Goal: Task Accomplishment & Management: Manage account settings

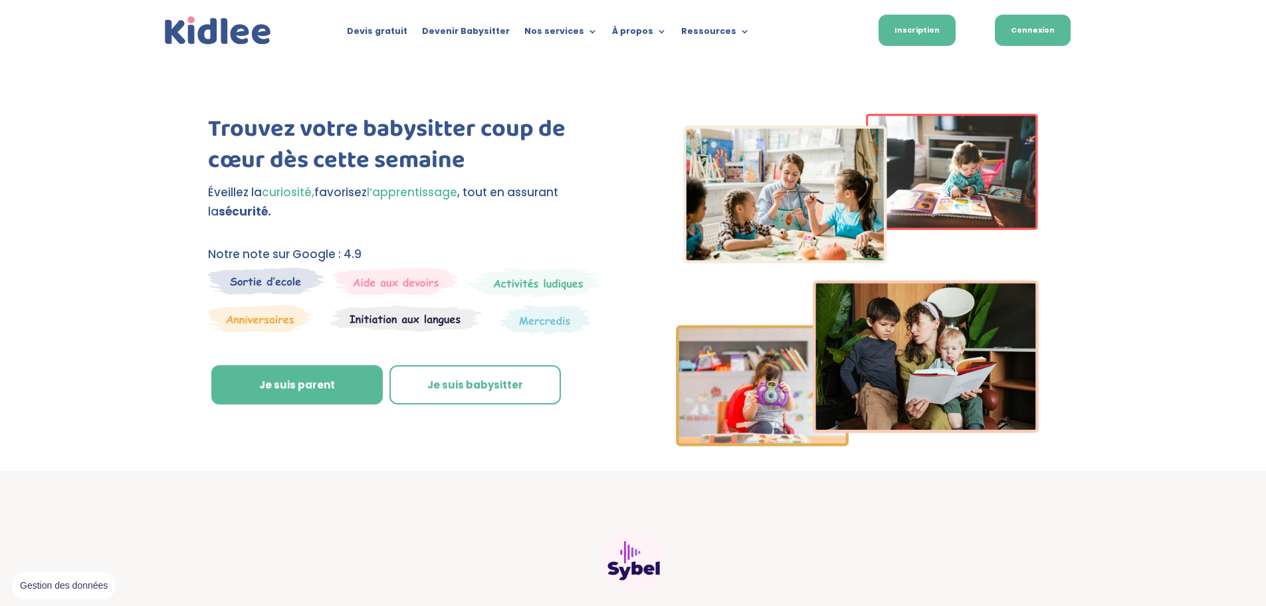
click at [1060, 31] on link "Connexion" at bounding box center [1033, 30] width 76 height 31
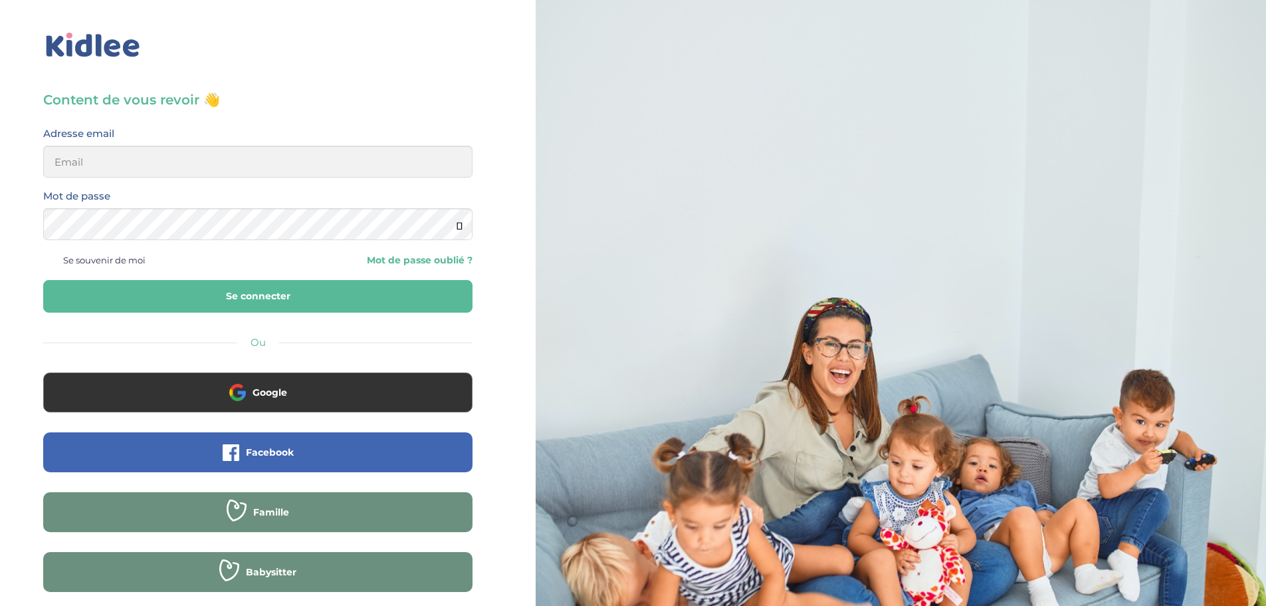
click at [151, 120] on div "Content de vous revoir 👋 Avant de poursuivre veuillez vérifier que tous les cha…" at bounding box center [257, 359] width 429 height 538
click at [143, 155] on input "email" at bounding box center [257, 162] width 429 height 32
type input "quiterie.bastie@gmail.com"
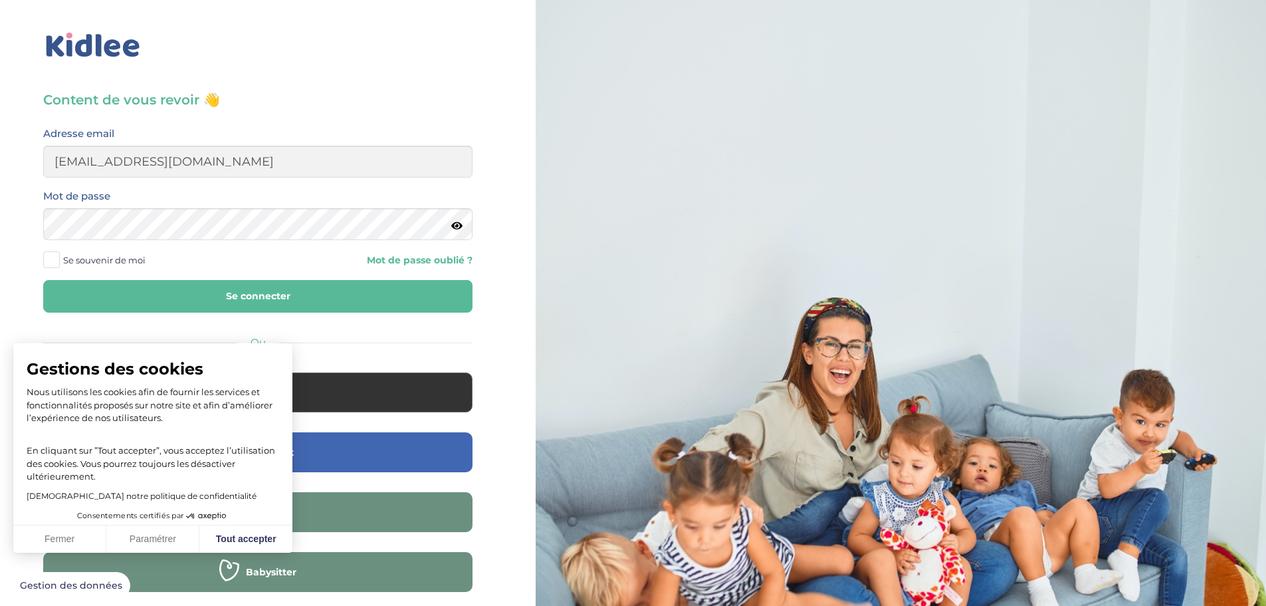
click at [457, 227] on icon at bounding box center [456, 226] width 11 height 10
click at [243, 286] on button "Se connecter" at bounding box center [257, 296] width 429 height 33
click at [268, 540] on button "Tout accepter" at bounding box center [245, 539] width 93 height 28
checkbox input "true"
click at [262, 273] on form "Adresse email quiterie.bastie@gmail.com Mot de passe Se souvenir de moi Mot de …" at bounding box center [257, 218] width 429 height 187
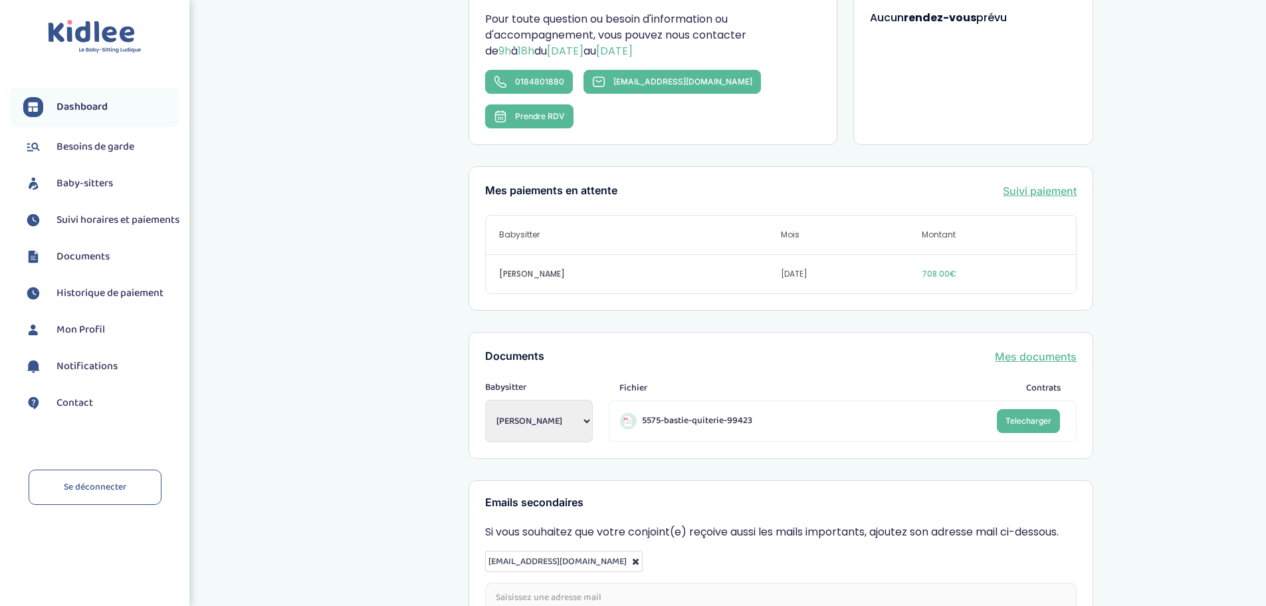
scroll to position [399, 0]
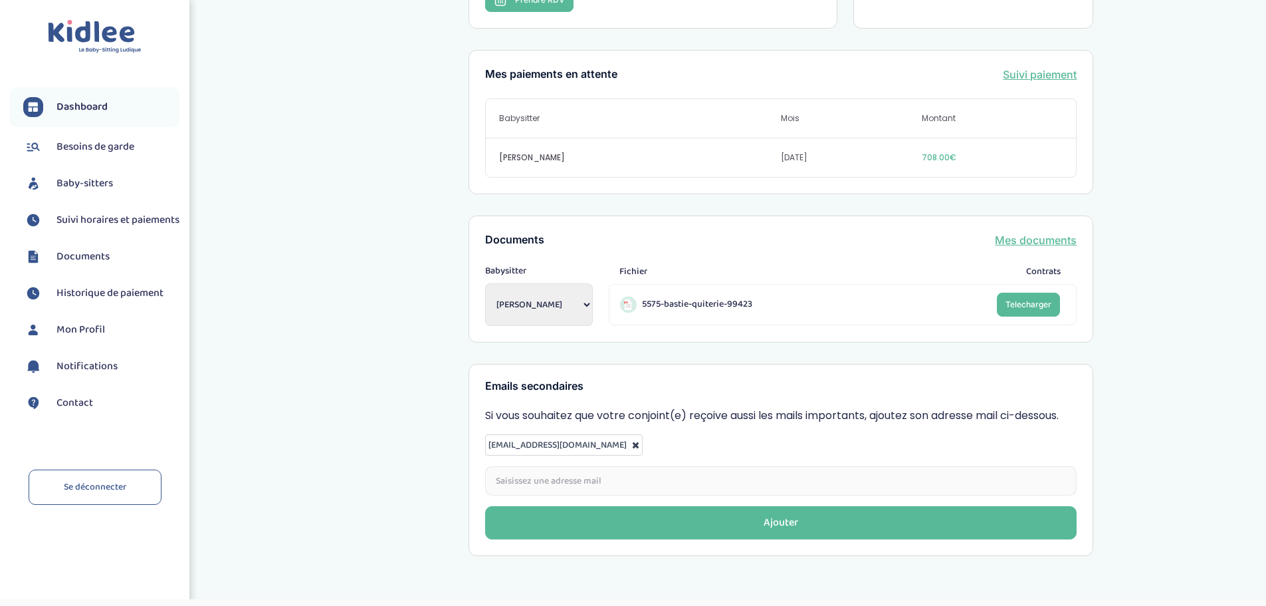
click at [568, 283] on select "Ikkache Malika Sa Miriam Chergui Katia Chergui Katia Razi Oumaima" at bounding box center [539, 304] width 108 height 43
click at [409, 320] on div "Mon dashboard Vous êtes à jour ! Bienvenue ! Retrouvez toutes les informations …" at bounding box center [781, 93] width 970 height 945
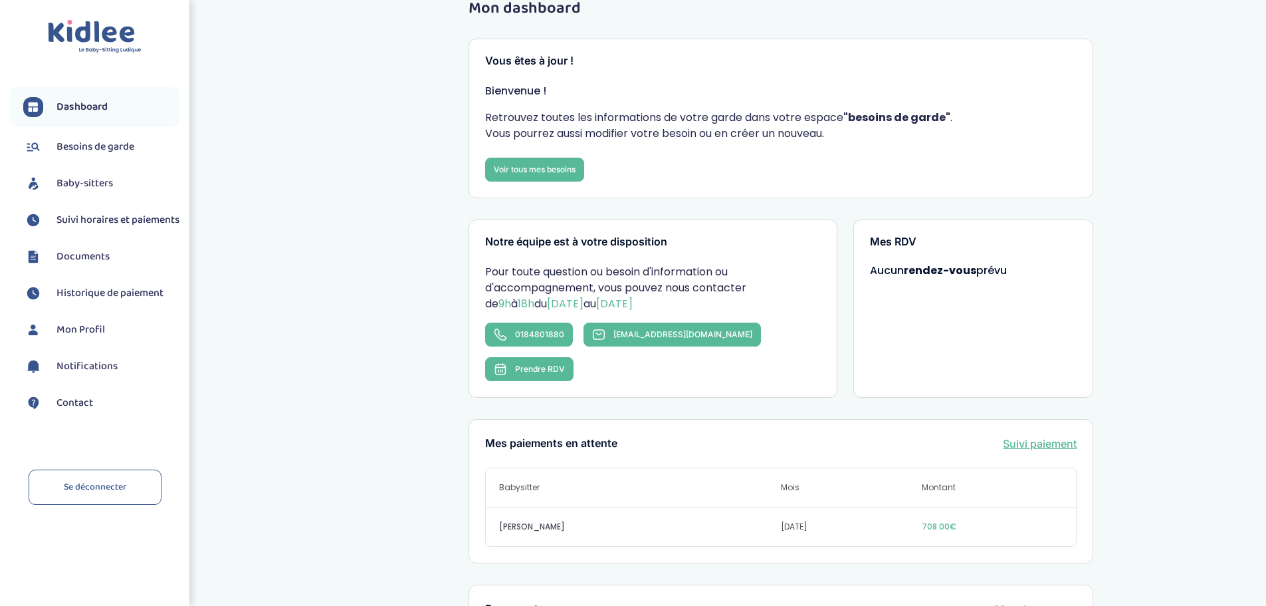
scroll to position [0, 0]
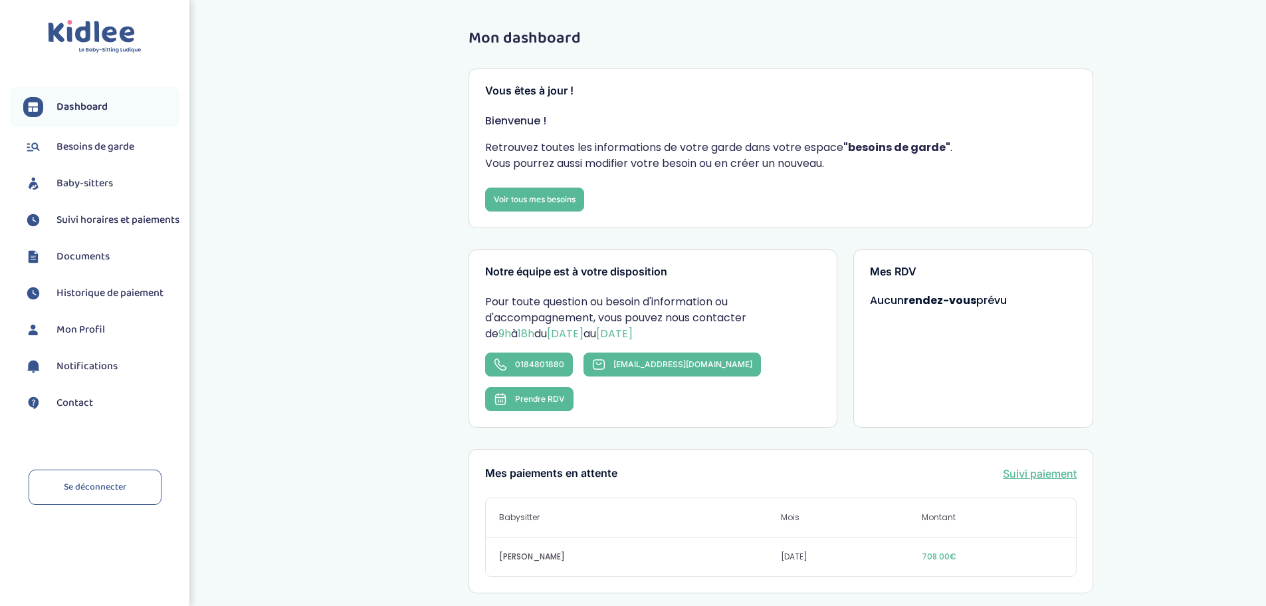
click at [120, 142] on span "Besoins de garde" at bounding box center [95, 147] width 78 height 16
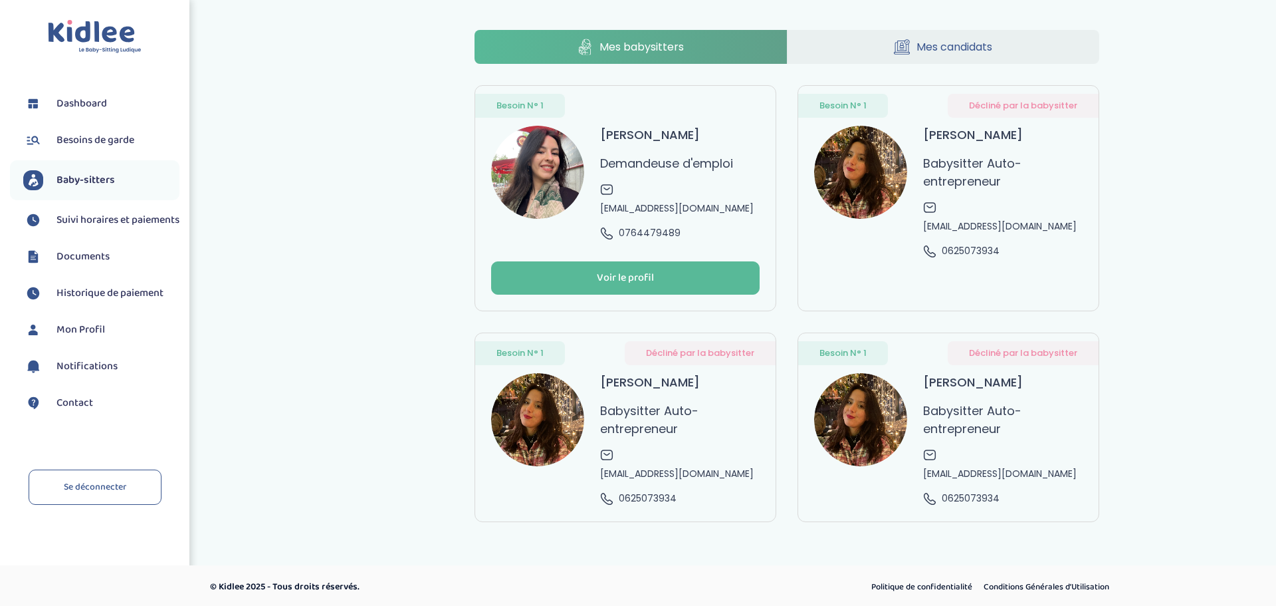
click at [102, 215] on span "Suivi horaires et paiements" at bounding box center [117, 220] width 123 height 16
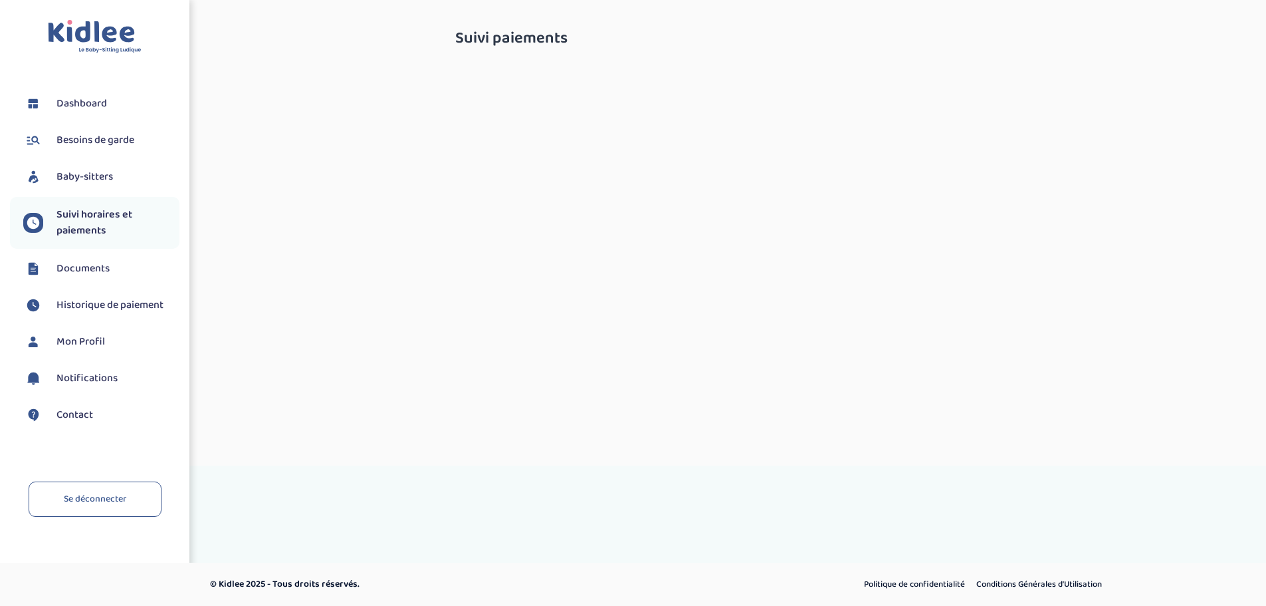
select select "septembre 2025"
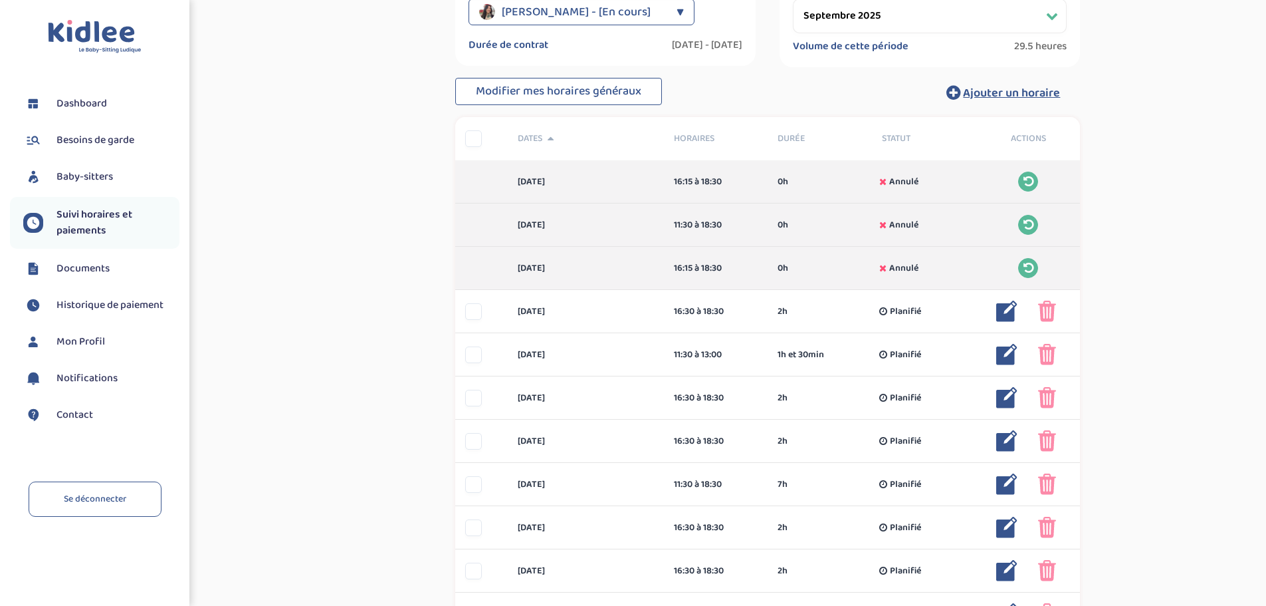
scroll to position [41, 0]
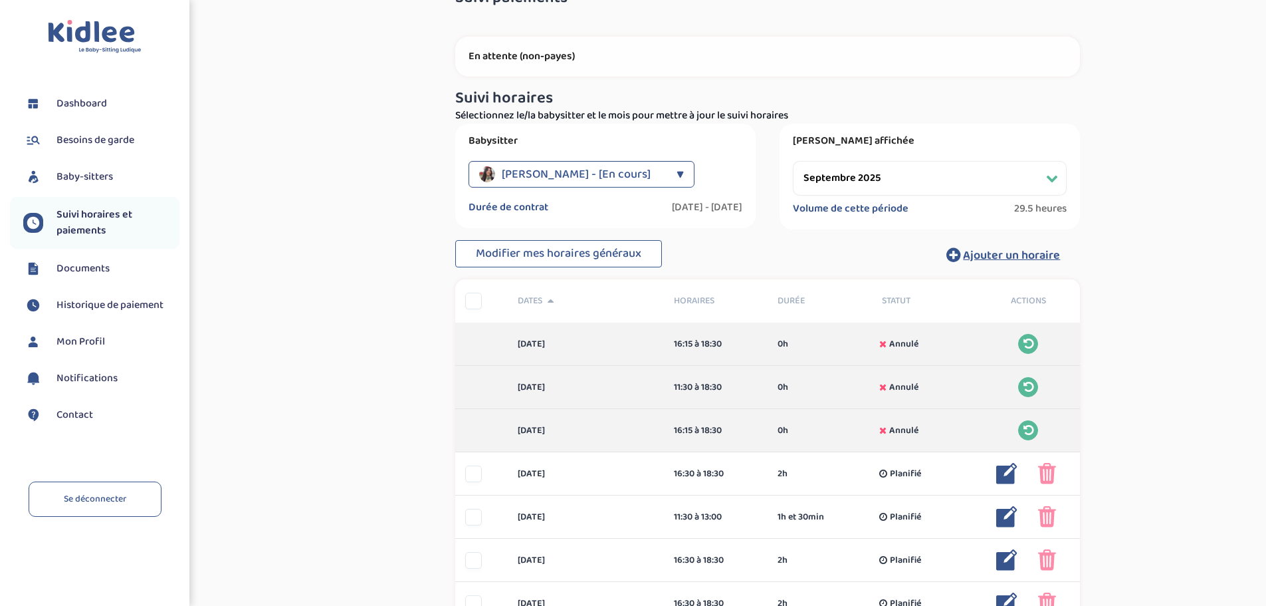
click at [115, 269] on link "Documents" at bounding box center [101, 269] width 156 height 20
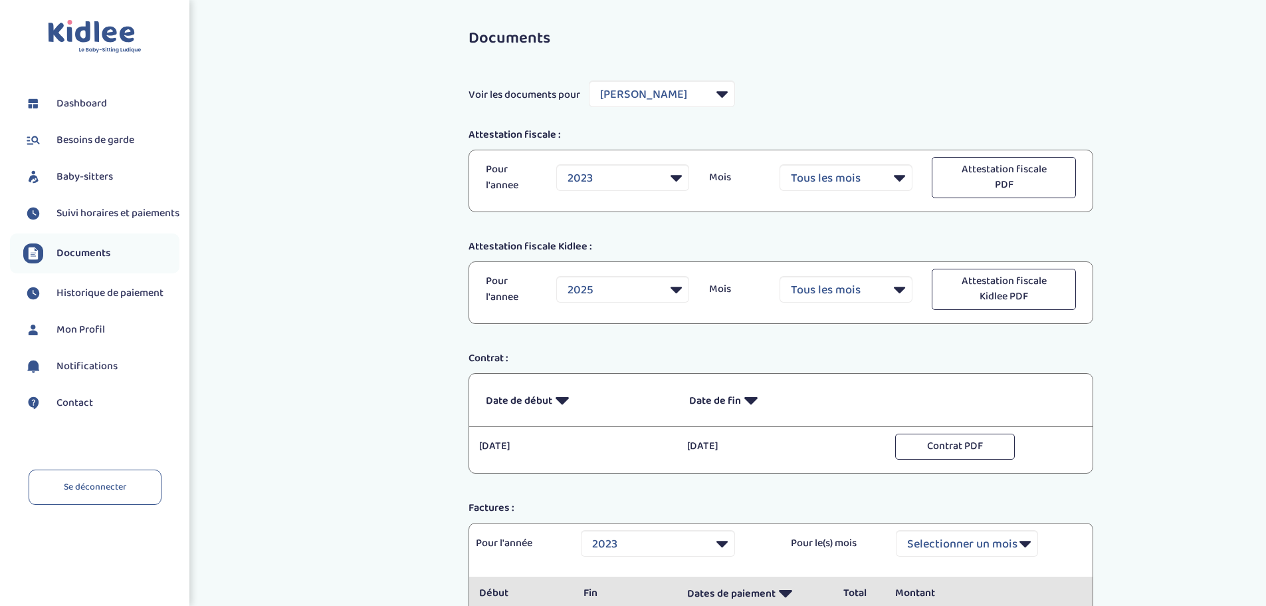
select select "26765"
select select "2023"
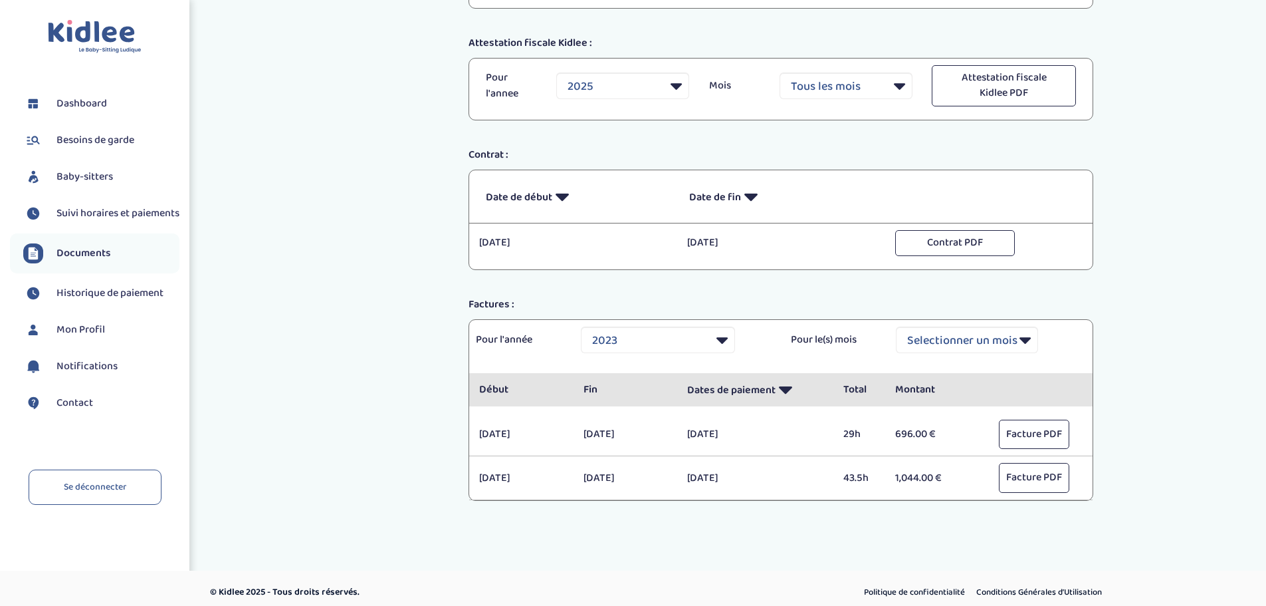
scroll to position [211, 0]
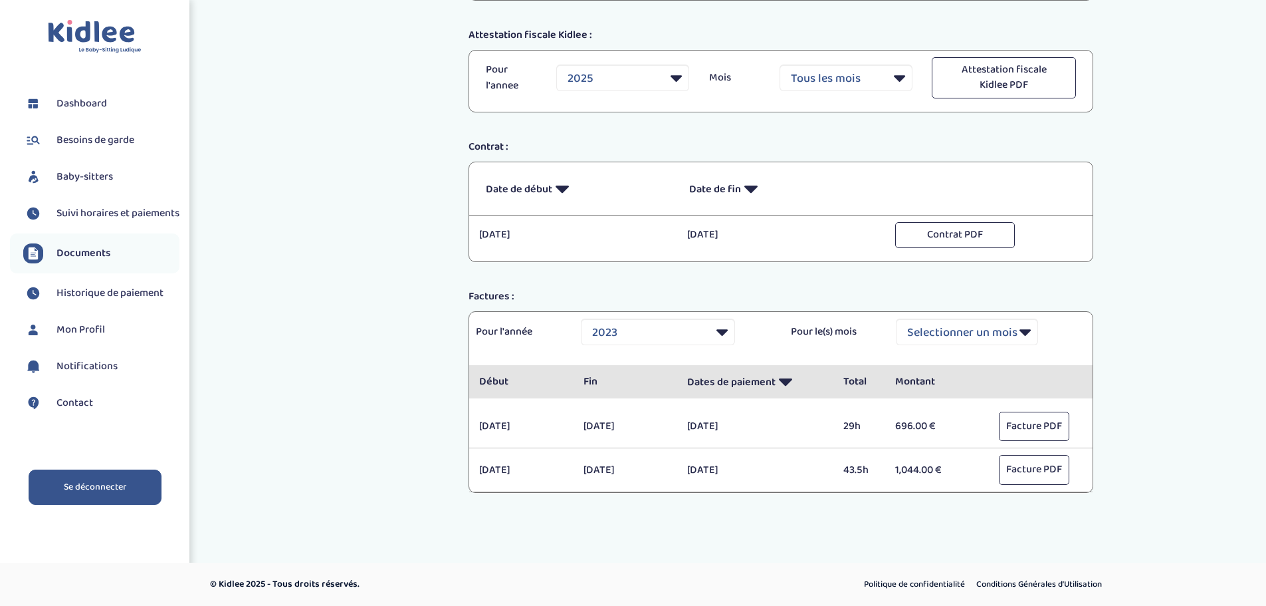
click at [88, 501] on link "Se déconnecter" at bounding box center [95, 486] width 133 height 35
